Goal: Task Accomplishment & Management: Use online tool/utility

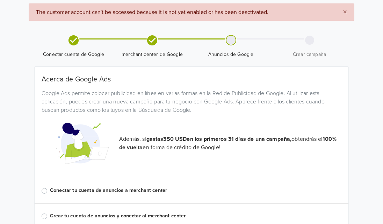
scroll to position [52, 0]
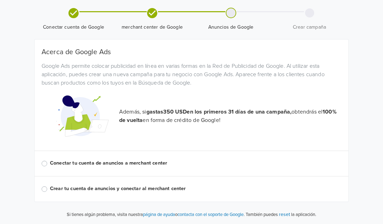
click at [91, 187] on label "Crear tu cuenta de anuncios y conectar al merchant center" at bounding box center [196, 189] width 292 height 8
click at [0, 0] on input "Crear tu cuenta de anuncios y conectar al merchant center" at bounding box center [0, 0] width 0 height 0
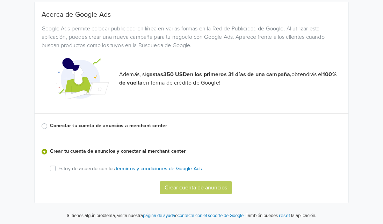
scroll to position [91, 0]
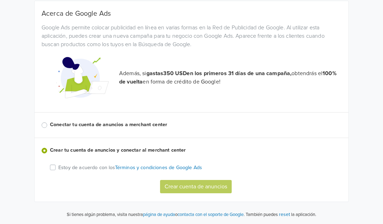
click at [95, 124] on label "Conectar tu cuenta de anuncios a merchant center" at bounding box center [196, 125] width 292 height 8
click at [0, 0] on input "Conectar tu cuenta de anuncios a merchant center" at bounding box center [0, 0] width 0 height 0
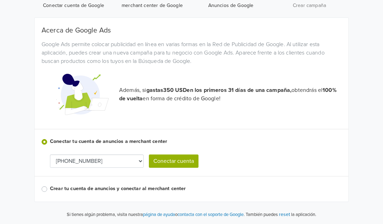
click at [137, 163] on select "[PHONE_NUMBER]" at bounding box center [97, 161] width 94 height 13
click at [159, 159] on button "Conectar cuenta" at bounding box center [174, 161] width 50 height 13
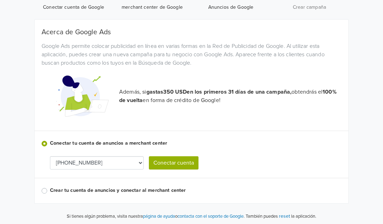
scroll to position [82, 0]
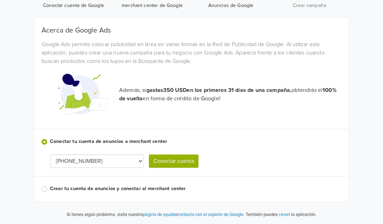
click at [50, 189] on label "Crear tu cuenta de anuncios y conectar al merchant center" at bounding box center [196, 189] width 292 height 8
click at [0, 0] on input "Crear tu cuenta de anuncios y conectar al merchant center" at bounding box center [0, 0] width 0 height 0
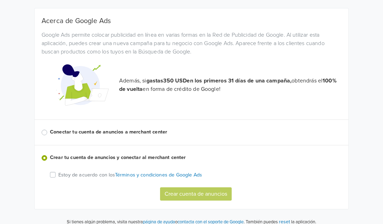
scroll to position [99, 0]
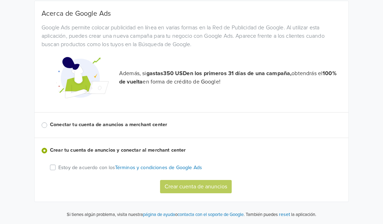
click at [58, 170] on label "Estoy de acuerdo con los Términos y condiciones de Google Ads" at bounding box center [130, 167] width 144 height 8
click at [0, 0] on input "Estoy de acuerdo con los Términos y condiciones de Google Ads" at bounding box center [0, 0] width 0 height 0
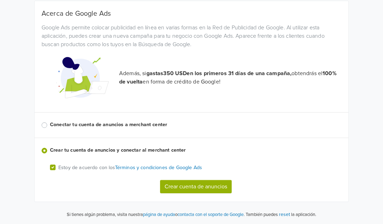
click at [184, 187] on button "Crear cuenta de anuncios" at bounding box center [196, 186] width 72 height 13
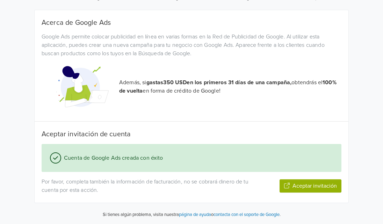
scroll to position [81, 0]
click at [324, 187] on button "Aceptar invitación" at bounding box center [311, 185] width 62 height 13
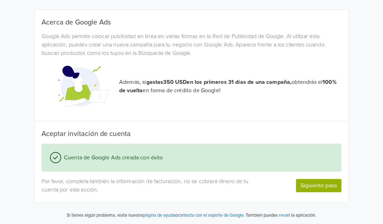
scroll to position [82, 0]
